Goal: Information Seeking & Learning: Learn about a topic

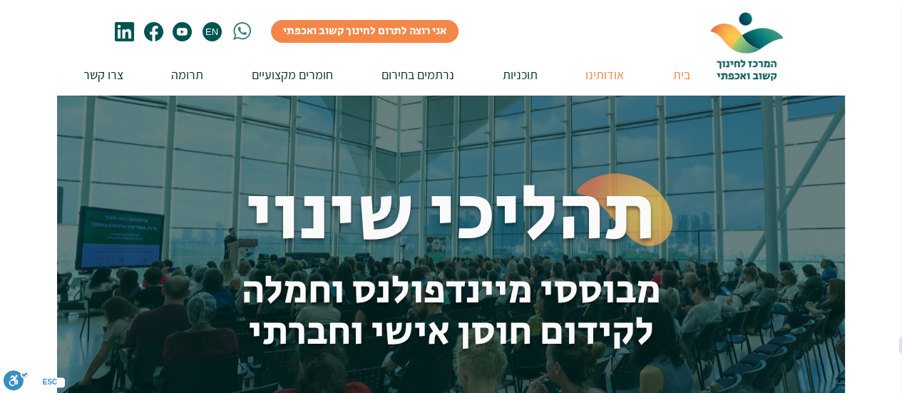
click at [601, 73] on p "אודותינו" at bounding box center [604, 74] width 53 height 41
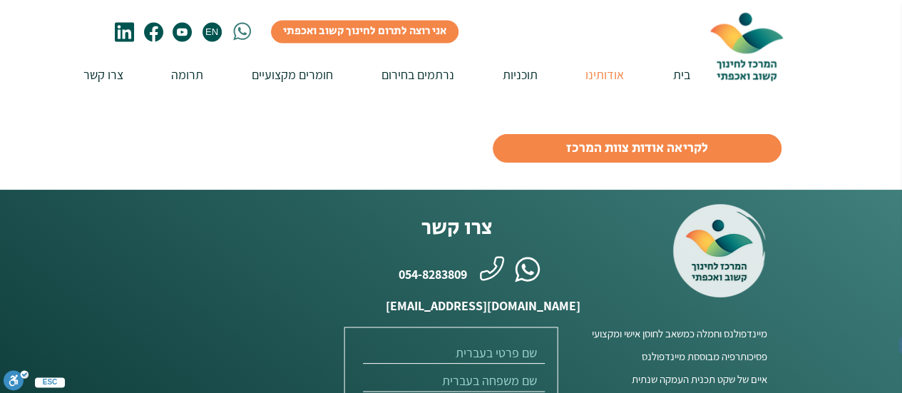
scroll to position [1141, 0]
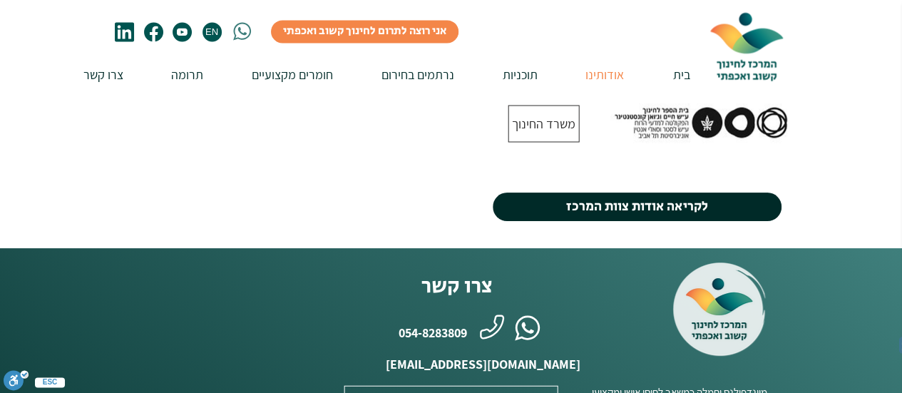
click at [632, 197] on span "לקריאה אודות צוות המרכז" at bounding box center [637, 206] width 142 height 19
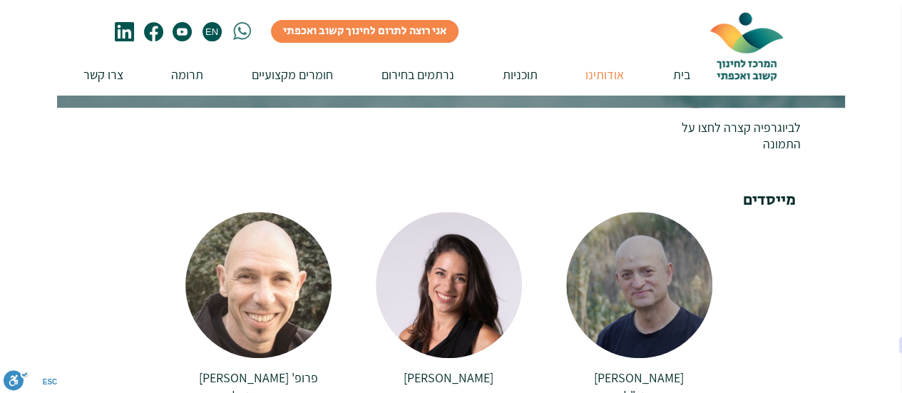
scroll to position [285, 0]
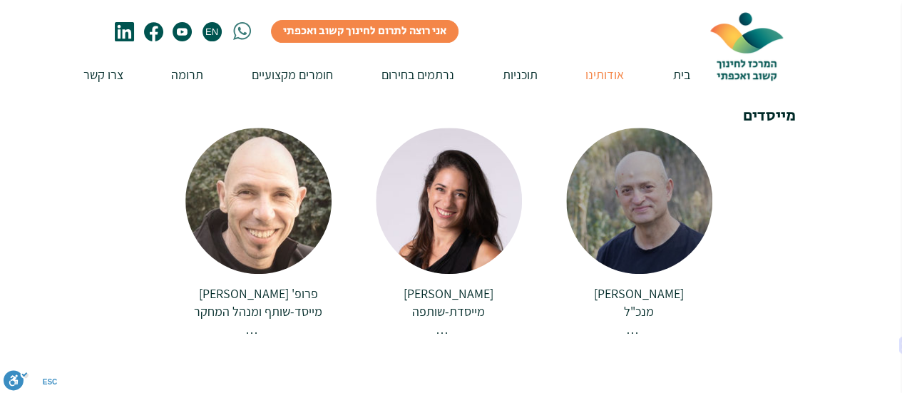
click at [677, 205] on div at bounding box center [639, 201] width 146 height 146
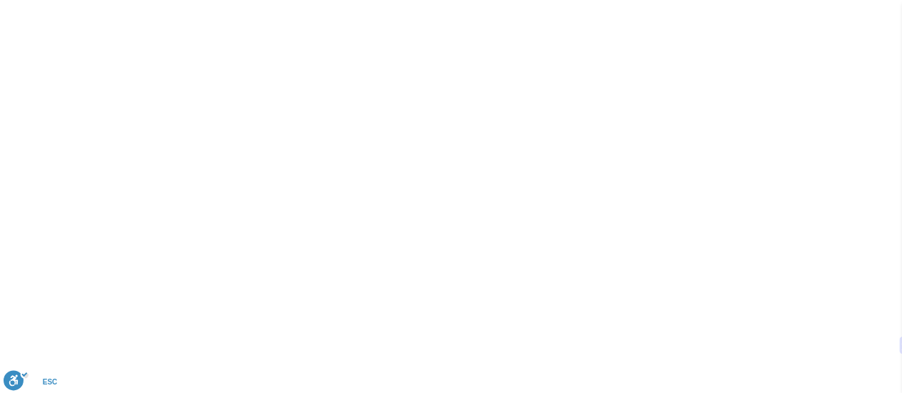
scroll to position [0, 0]
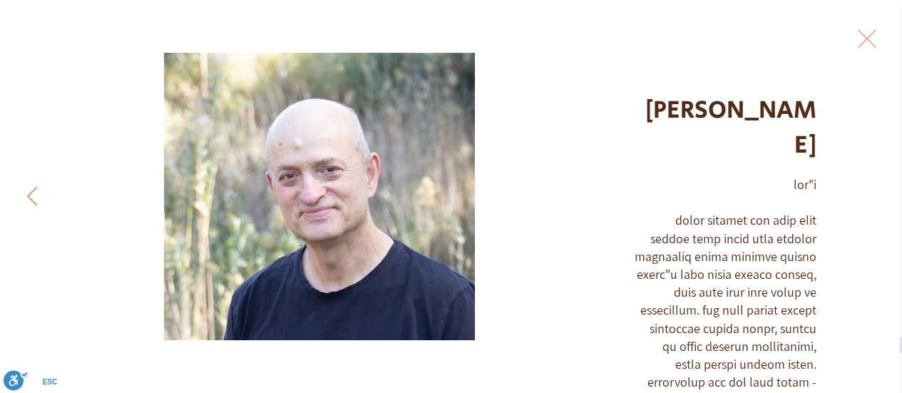
click at [880, 30] on button "Exit expand mode" at bounding box center [866, 36] width 27 height 31
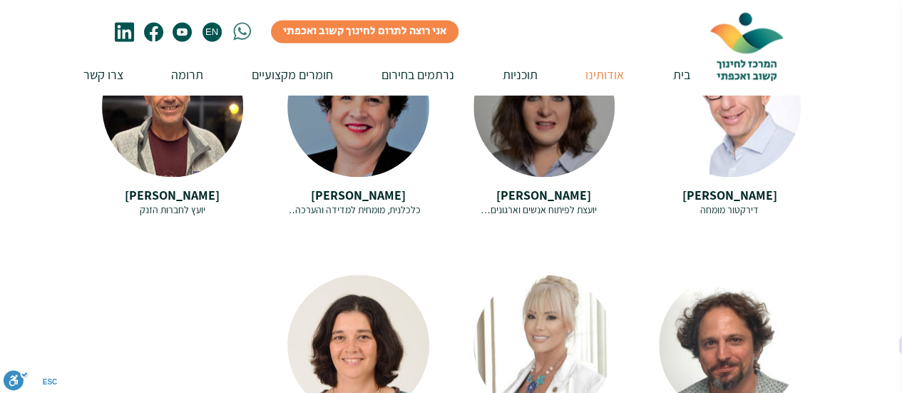
scroll to position [927, 0]
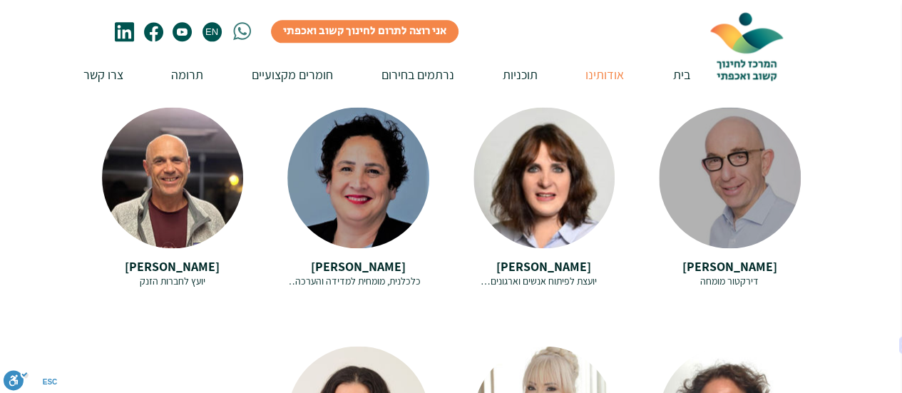
click at [756, 258] on span "[PERSON_NAME]" at bounding box center [729, 266] width 95 height 16
